Goal: Task Accomplishment & Management: Complete application form

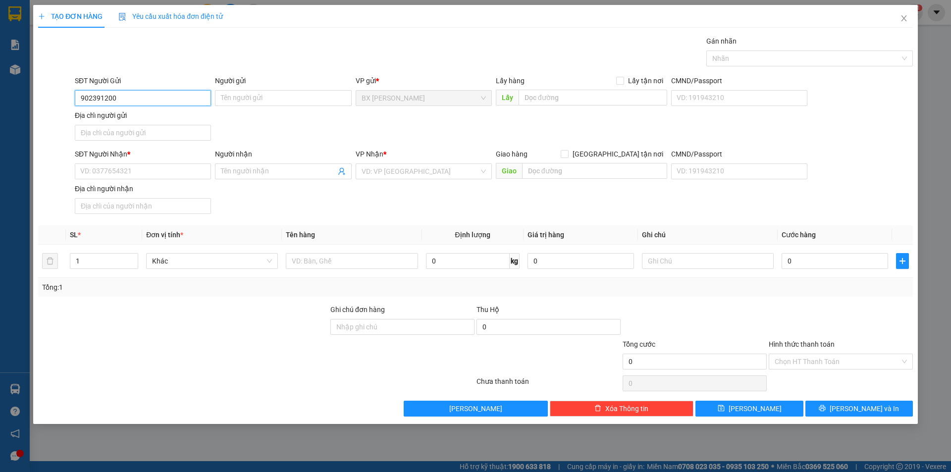
click at [79, 101] on input "902391200" at bounding box center [143, 98] width 136 height 16
type input "0902391200"
click at [168, 119] on div "0902391200 - ANH CƯỜNG" at bounding box center [143, 117] width 124 height 11
type input "[PERSON_NAME]"
type input "0902391200"
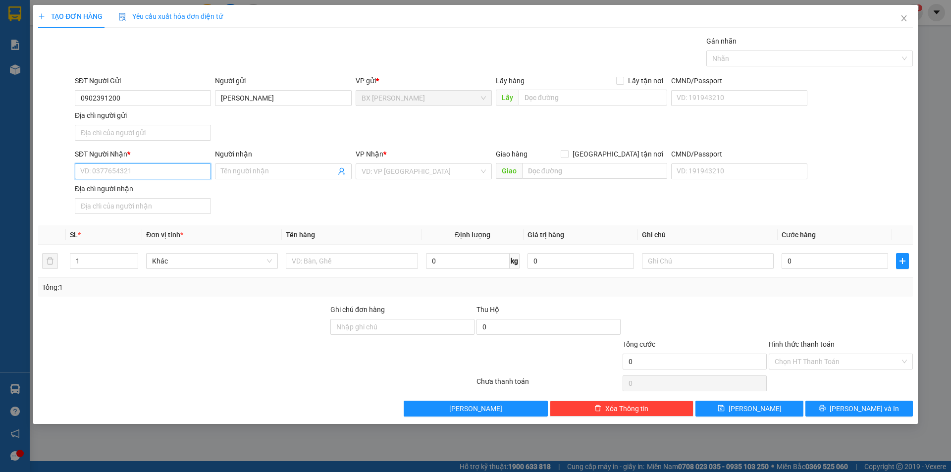
click at [166, 170] on input "SĐT Người Nhận *" at bounding box center [143, 171] width 136 height 16
click at [164, 209] on div "0908142126 - CHỊ DUNG" at bounding box center [143, 207] width 124 height 11
type input "0908142126"
type input "CHỊ [PERSON_NAME]"
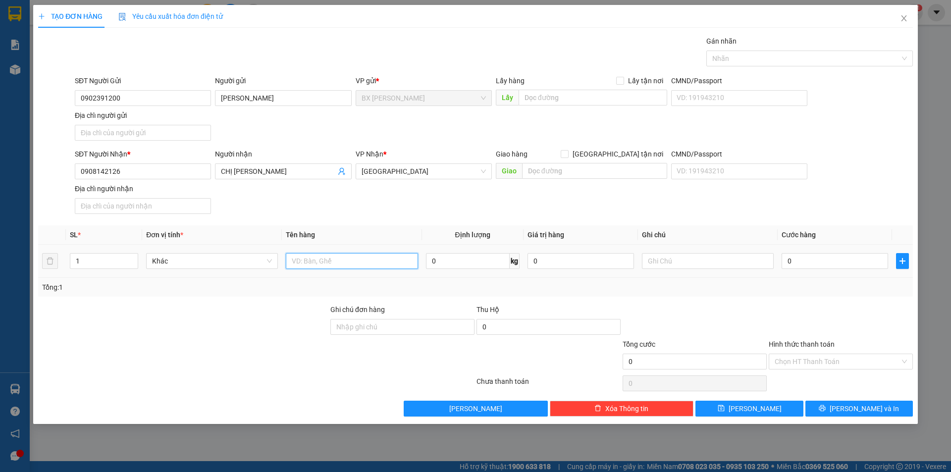
click at [318, 267] on input "text" at bounding box center [352, 261] width 132 height 16
type input "BỌC"
type input "2"
click at [136, 261] on span "up" at bounding box center [133, 258] width 6 height 6
click at [570, 96] on input "text" at bounding box center [592, 98] width 149 height 16
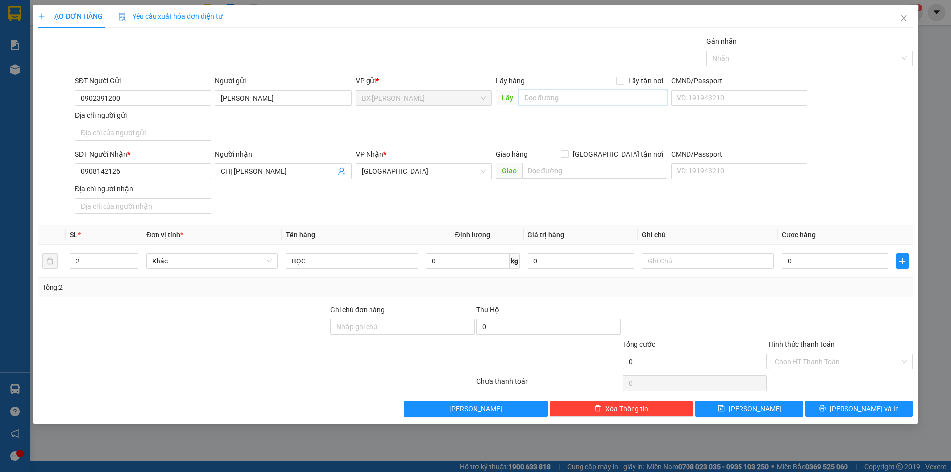
type input "D"
type input "ĐẦU CAO TỐC"
click at [768, 409] on button "Lưu" at bounding box center [748, 409] width 107 height 16
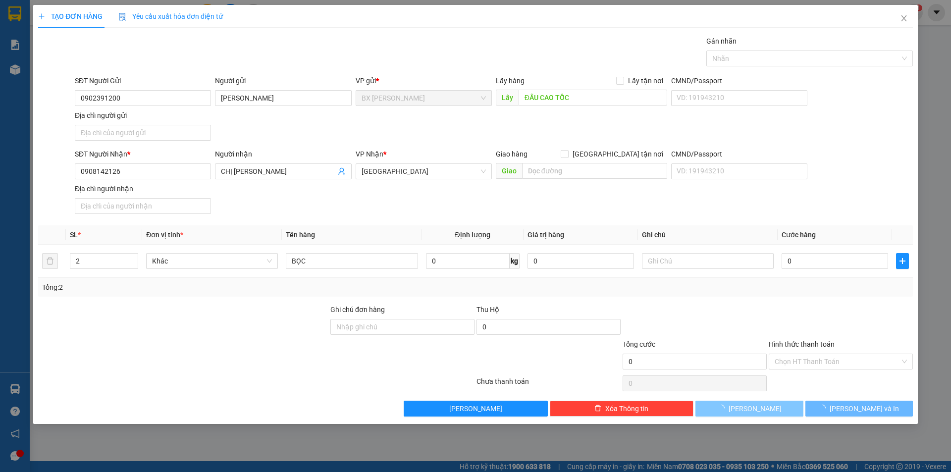
type input "1"
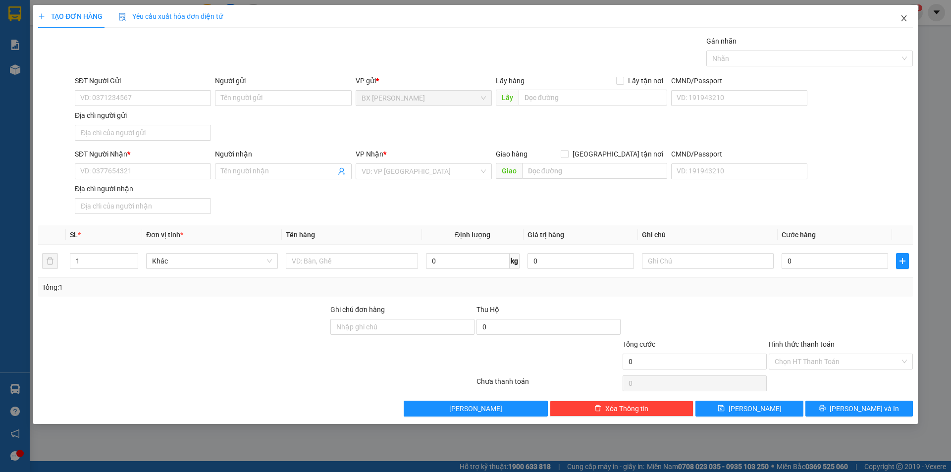
click at [905, 12] on span "Close" at bounding box center [904, 19] width 28 height 28
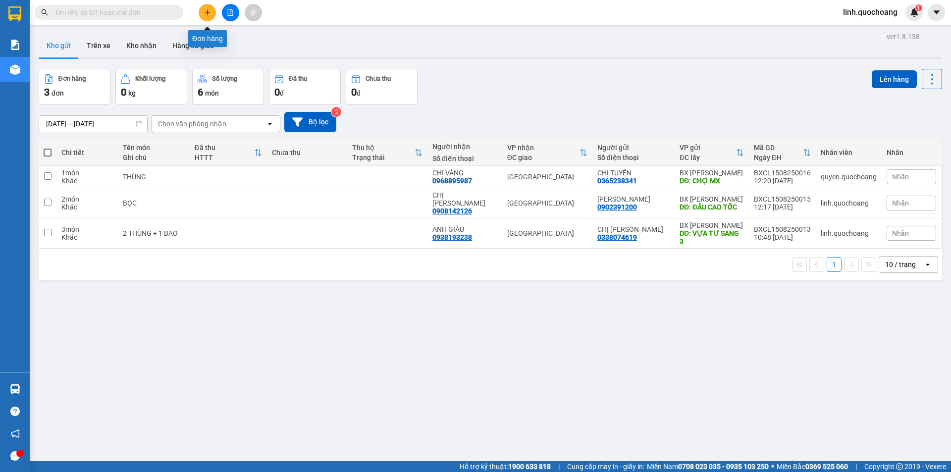
click at [207, 9] on icon "plus" at bounding box center [207, 12] width 7 height 7
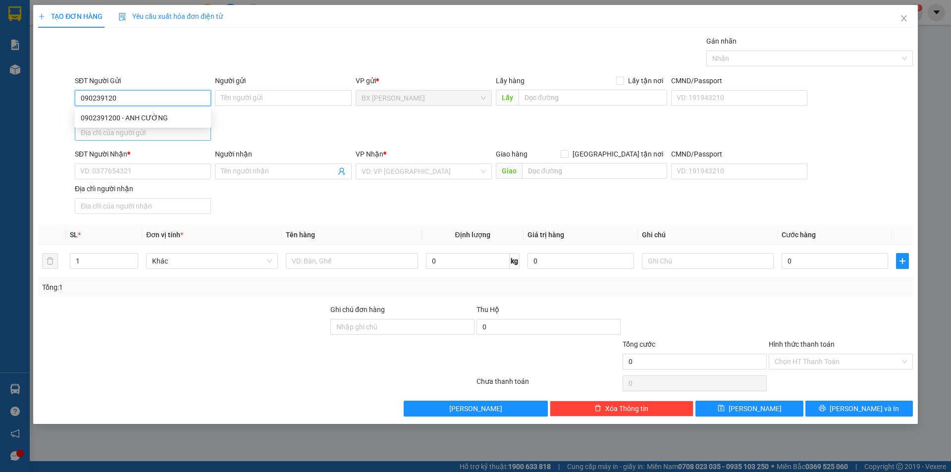
type input "0902391200"
drag, startPoint x: 172, startPoint y: 120, endPoint x: 170, endPoint y: 134, distance: 14.1
click at [172, 121] on div "0902391200 - ANH CƯỜNG" at bounding box center [143, 117] width 124 height 11
type input "[PERSON_NAME]"
type input "0902391200"
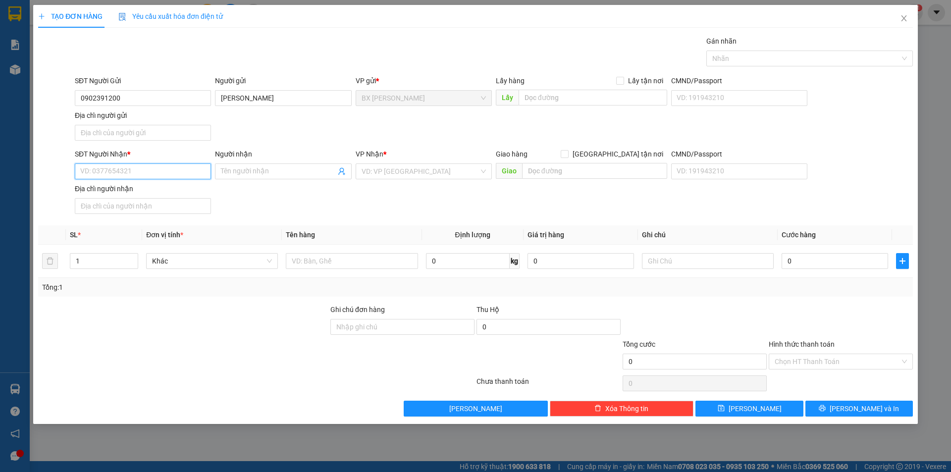
click at [175, 167] on input "SĐT Người Nhận *" at bounding box center [143, 171] width 136 height 16
click at [167, 204] on div "0908142126 - CHỊ DUNG" at bounding box center [143, 207] width 124 height 11
type input "0908142126"
type input "CHỊ [PERSON_NAME]"
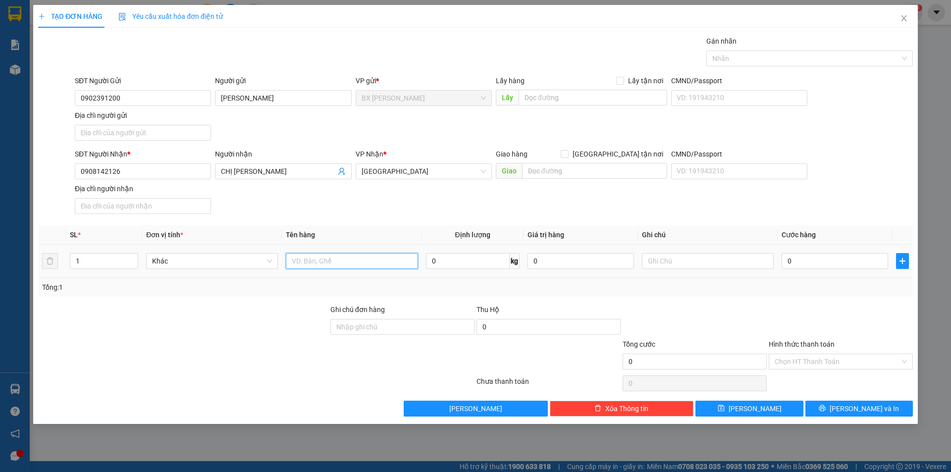
click at [359, 262] on input "text" at bounding box center [352, 261] width 132 height 16
type input "THÙNG"
click at [602, 96] on input "text" at bounding box center [592, 98] width 149 height 16
type input "D"
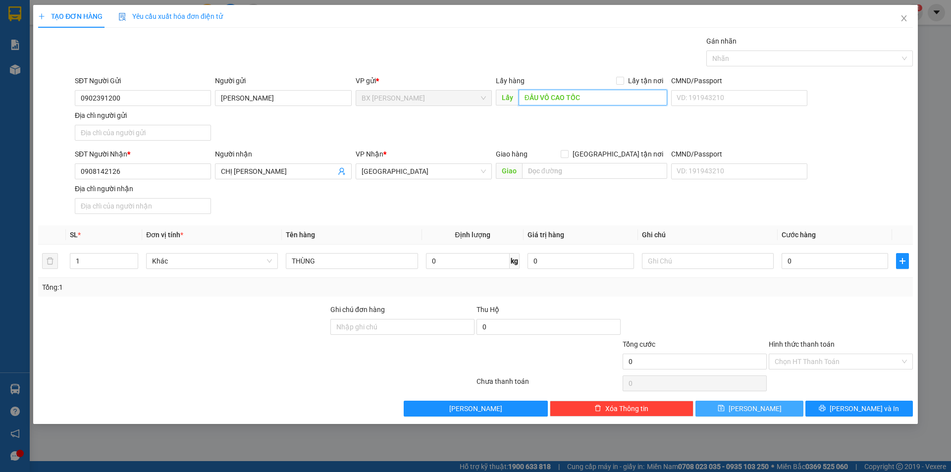
type input "ĐẦU VÔ CAO TỐC"
click at [753, 409] on span "Lưu" at bounding box center [754, 408] width 53 height 11
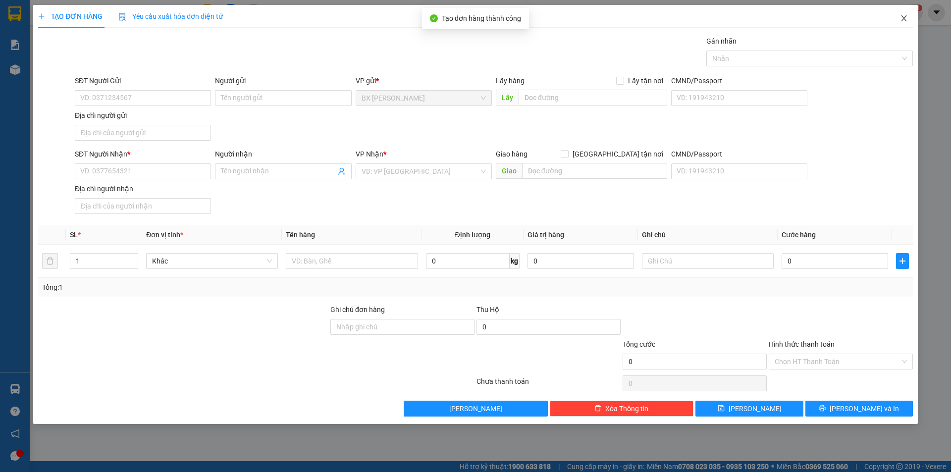
click at [908, 18] on span "Close" at bounding box center [904, 19] width 28 height 28
